Goal: Information Seeking & Learning: Find specific page/section

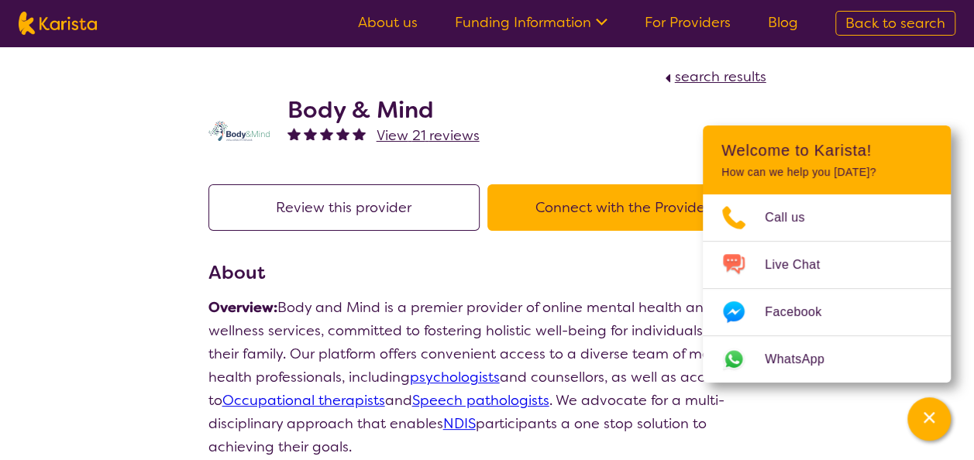
click at [52, 22] on img at bounding box center [58, 23] width 78 height 23
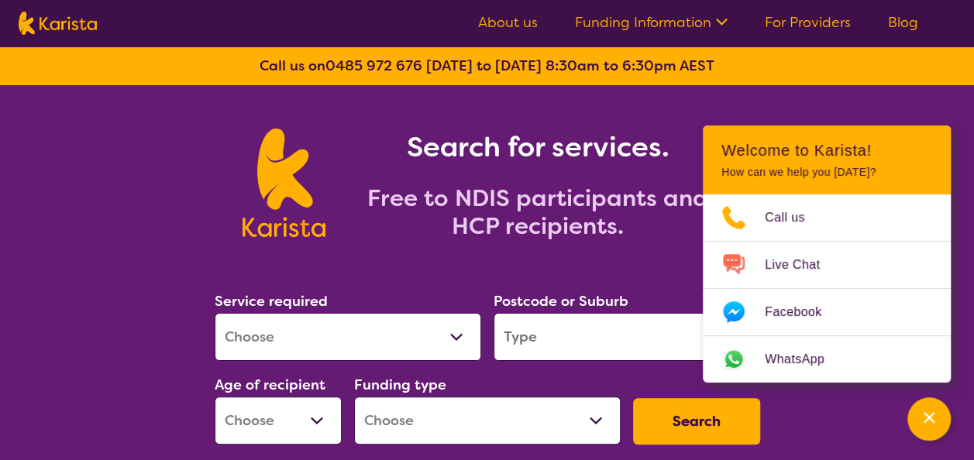
click at [906, 102] on div "Search for services. Free to NDIS participants and HCP recipients." at bounding box center [487, 165] width 974 height 161
click at [807, 21] on link "For Providers" at bounding box center [808, 22] width 86 height 19
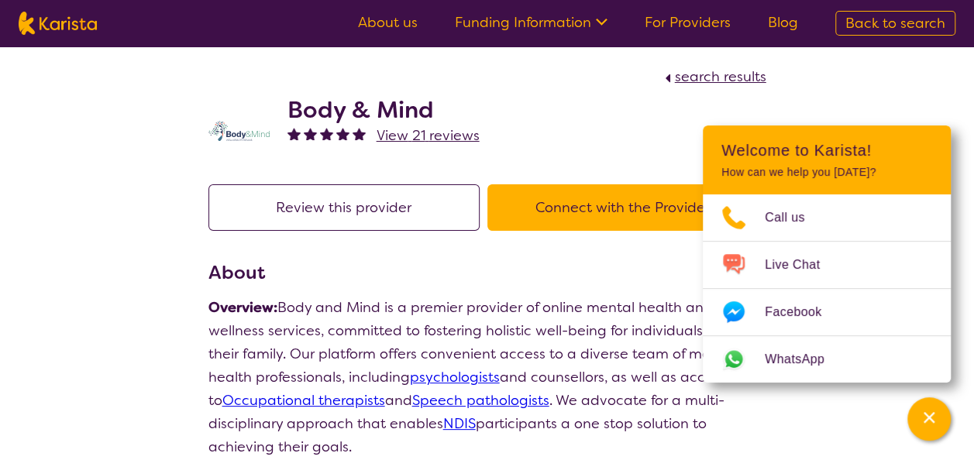
click at [377, 85] on div "search results" at bounding box center [487, 76] width 558 height 23
click at [699, 79] on span "search results" at bounding box center [720, 76] width 91 height 19
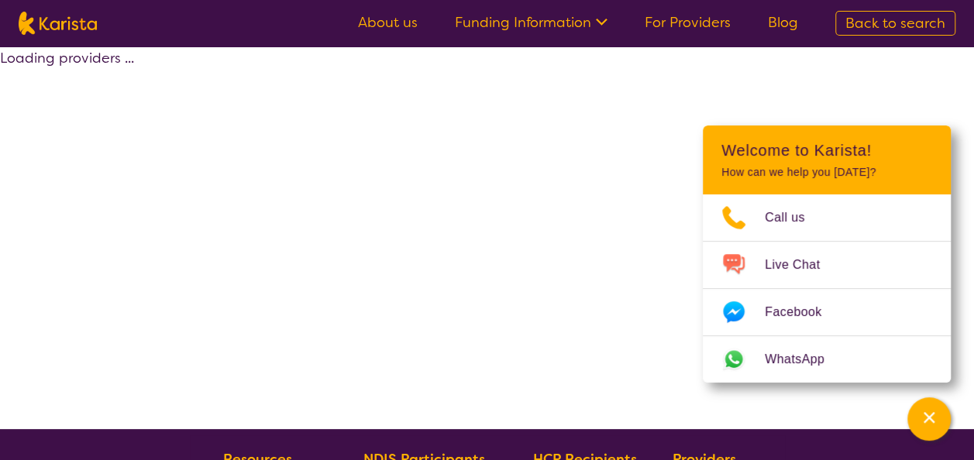
select select "by_score"
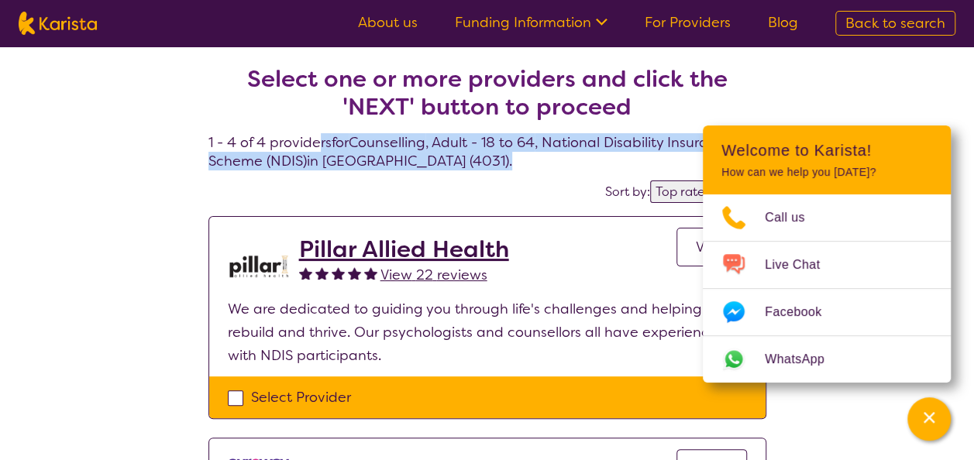
drag, startPoint x: 349, startPoint y: 141, endPoint x: 497, endPoint y: 157, distance: 149.6
click at [497, 157] on h4 "Select one or more providers and click the 'NEXT' button to proceed 1 - 4 of 4 …" at bounding box center [487, 99] width 558 height 143
drag, startPoint x: 497, startPoint y: 157, endPoint x: 518, endPoint y: 150, distance: 21.8
click at [497, 157] on h4 "Select one or more providers and click the 'NEXT' button to proceed 1 - 4 of 4 …" at bounding box center [487, 99] width 558 height 143
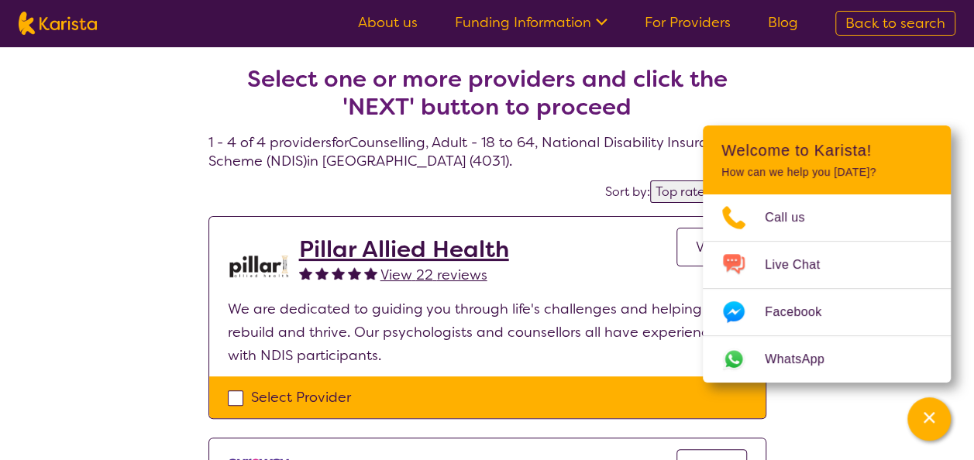
click at [934, 415] on icon "Channel Menu" at bounding box center [928, 417] width 15 height 15
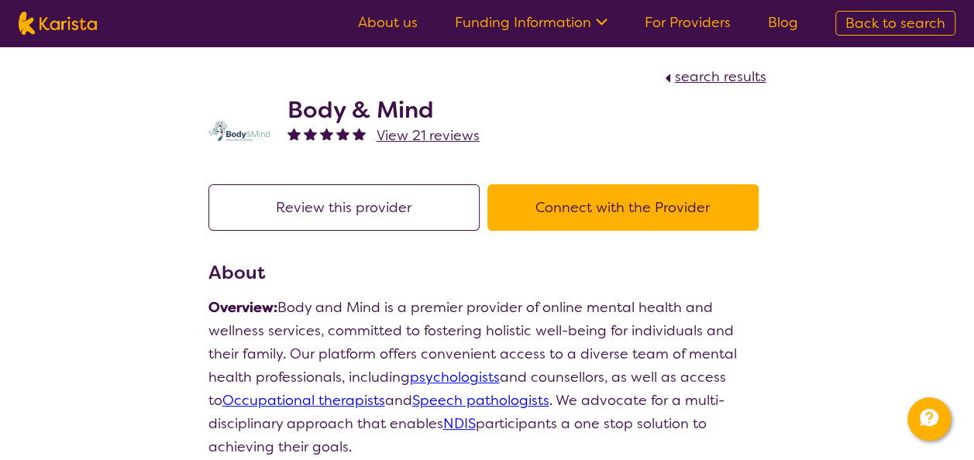
click at [713, 76] on span "search results" at bounding box center [720, 76] width 91 height 19
select select "by_score"
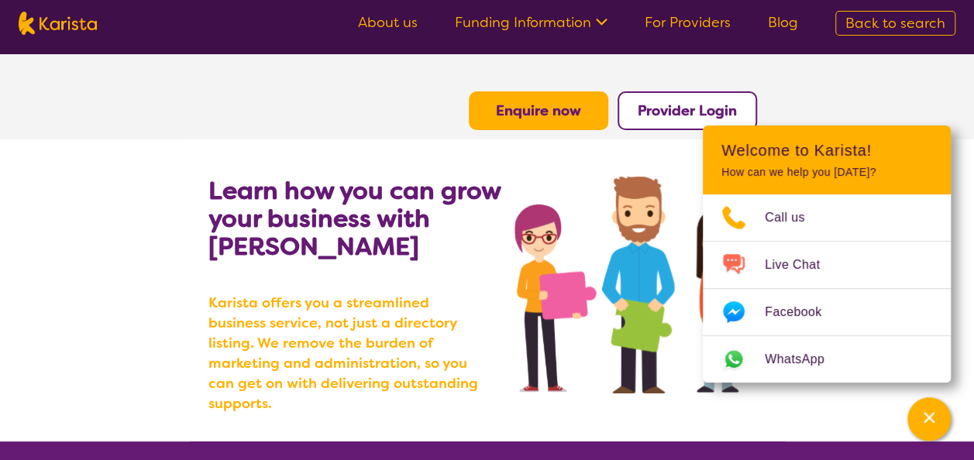
click at [400, 60] on section "Enquire now Provider Login" at bounding box center [487, 92] width 595 height 76
click at [544, 26] on link "Funding Information" at bounding box center [531, 22] width 153 height 19
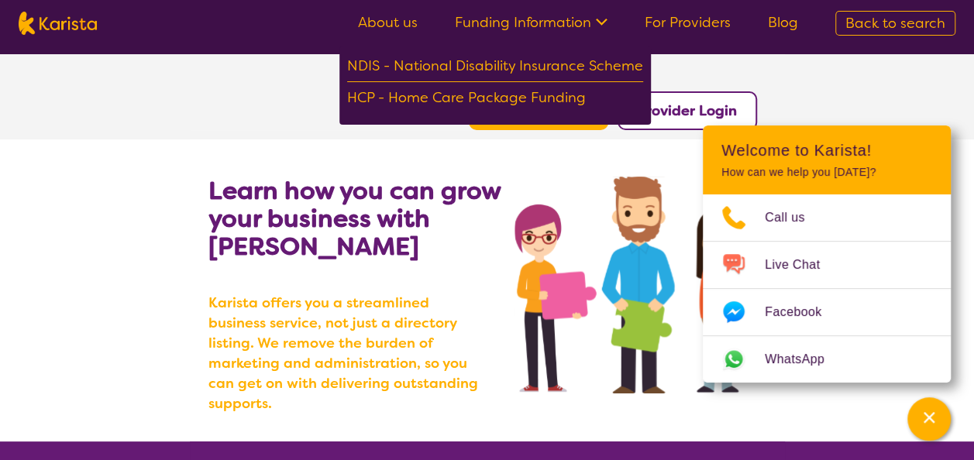
click at [239, 75] on section "Enquire now Provider Login" at bounding box center [487, 92] width 595 height 76
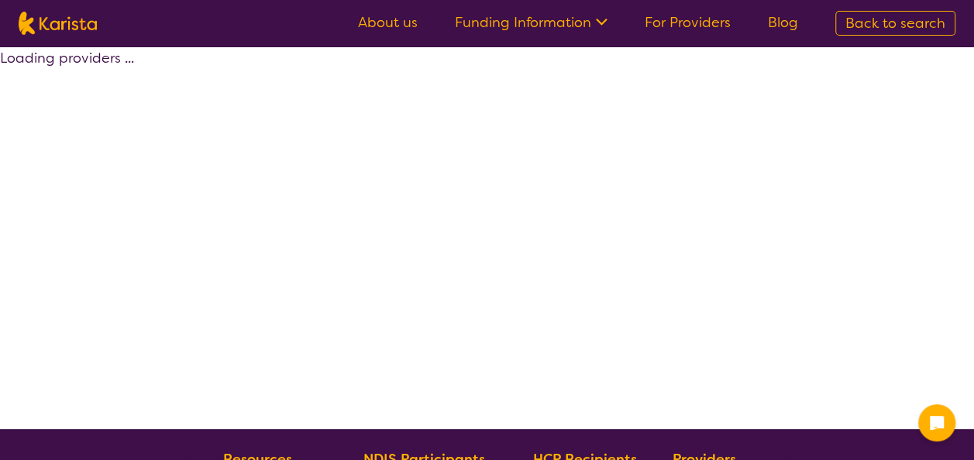
select select "by_score"
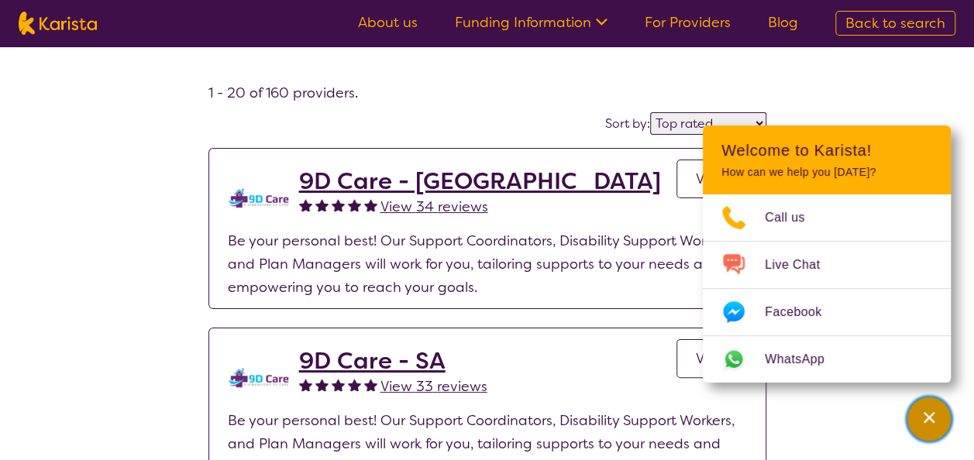
click at [920, 408] on div "Channel Menu" at bounding box center [928, 419] width 31 height 34
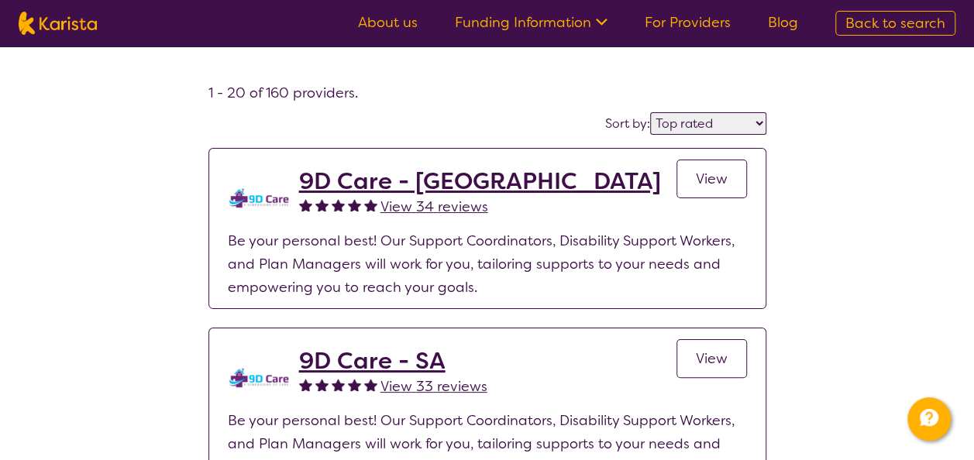
click at [875, 24] on span "Back to search" at bounding box center [895, 23] width 100 height 19
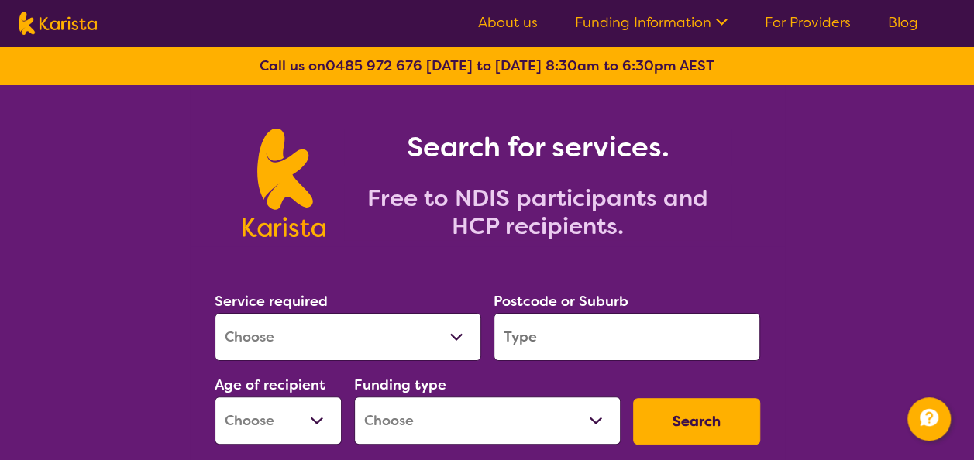
click at [349, 321] on select "Allied Health Assistant Assessment (ADHD or Autism) Behaviour support Counselli…" at bounding box center [348, 337] width 267 height 48
select select "Counselling"
click at [215, 313] on select "Allied Health Assistant Assessment (ADHD or Autism) Behaviour support Counselli…" at bounding box center [348, 337] width 267 height 48
click at [521, 342] on input "search" at bounding box center [627, 337] width 267 height 48
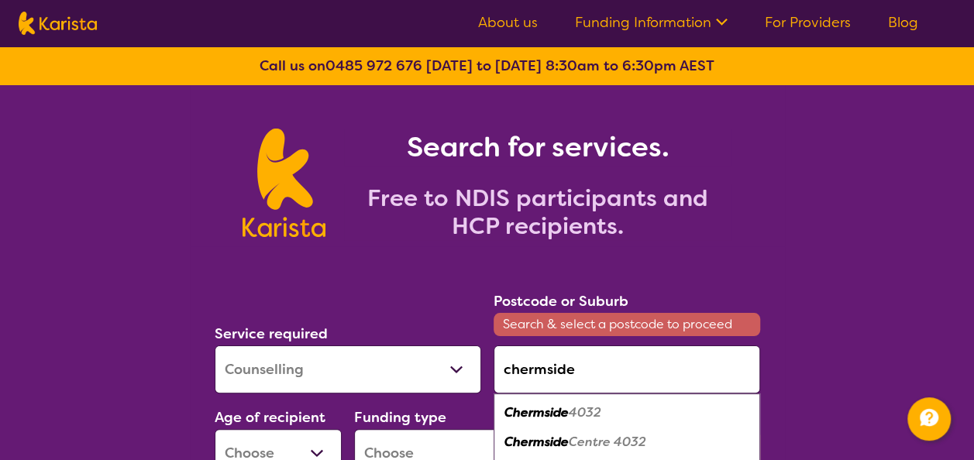
click at [576, 411] on em "4032" at bounding box center [585, 412] width 33 height 16
type input "4032"
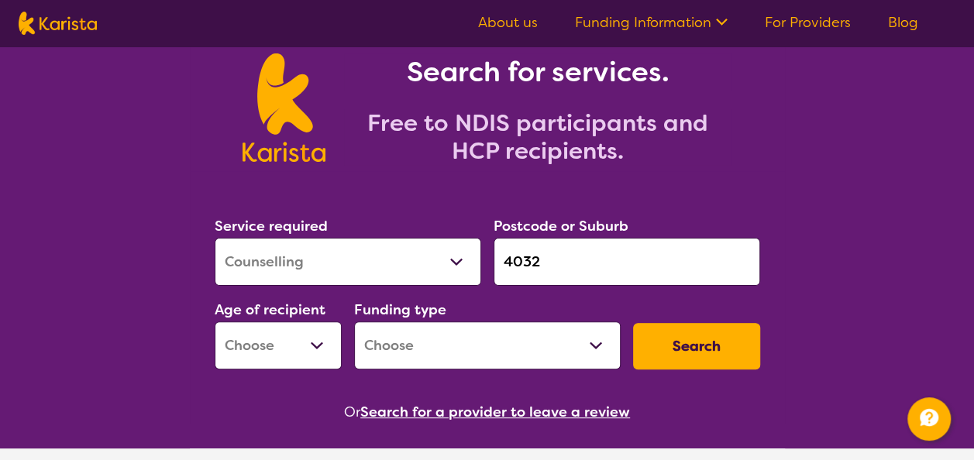
scroll to position [155, 0]
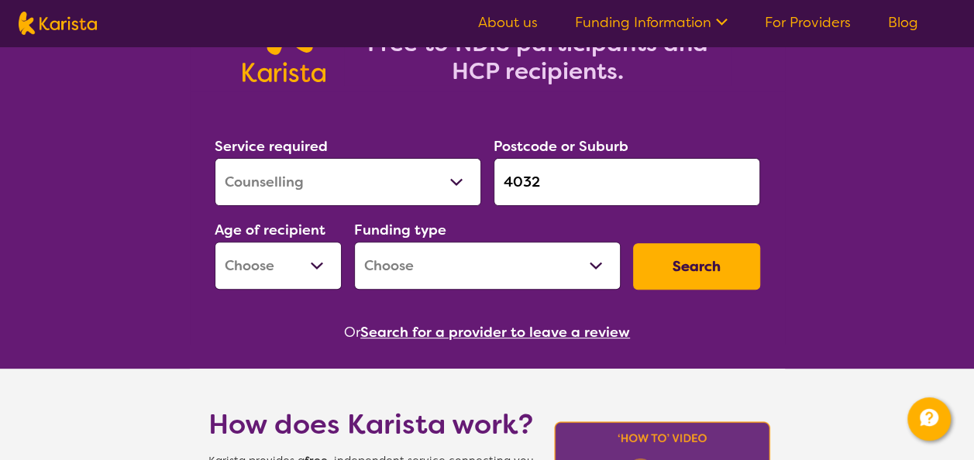
click at [273, 268] on select "Early Childhood - 0 to 9 Child - 10 to 11 Adolescent - 12 to 17 Adult - 18 to 6…" at bounding box center [278, 266] width 127 height 48
select select "AD"
click at [215, 242] on select "Early Childhood - 0 to 9 Child - 10 to 11 Adolescent - 12 to 17 Adult - 18 to 6…" at bounding box center [278, 266] width 127 height 48
click at [431, 273] on select "Home Care Package (HCP) National Disability Insurance Scheme (NDIS) I don't know" at bounding box center [487, 266] width 267 height 48
select select "NDIS"
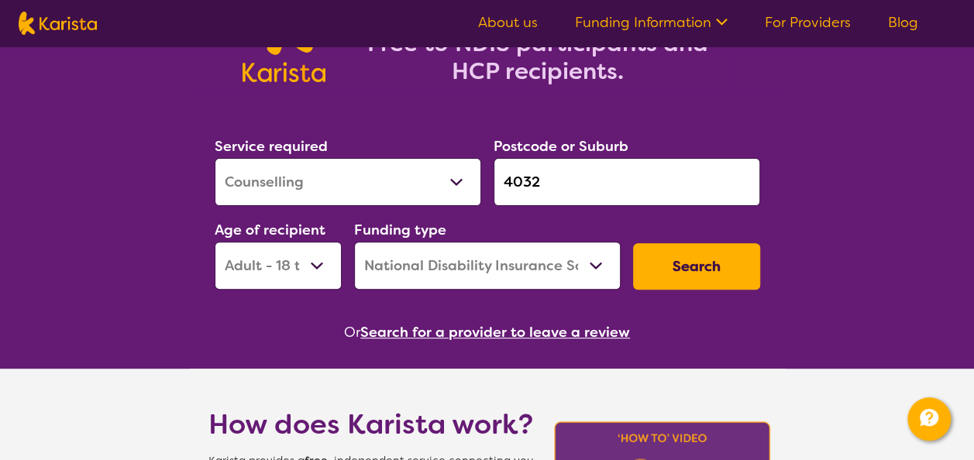
click at [354, 242] on select "Home Care Package (HCP) National Disability Insurance Scheme (NDIS) I don't know" at bounding box center [487, 266] width 267 height 48
click at [698, 266] on button "Search" at bounding box center [696, 266] width 127 height 46
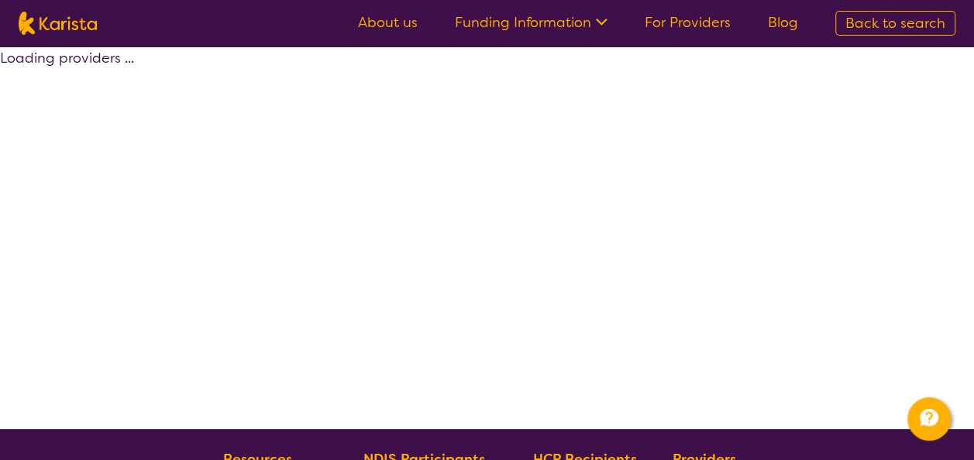
select select "by_score"
